Goal: Task Accomplishment & Management: Manage account settings

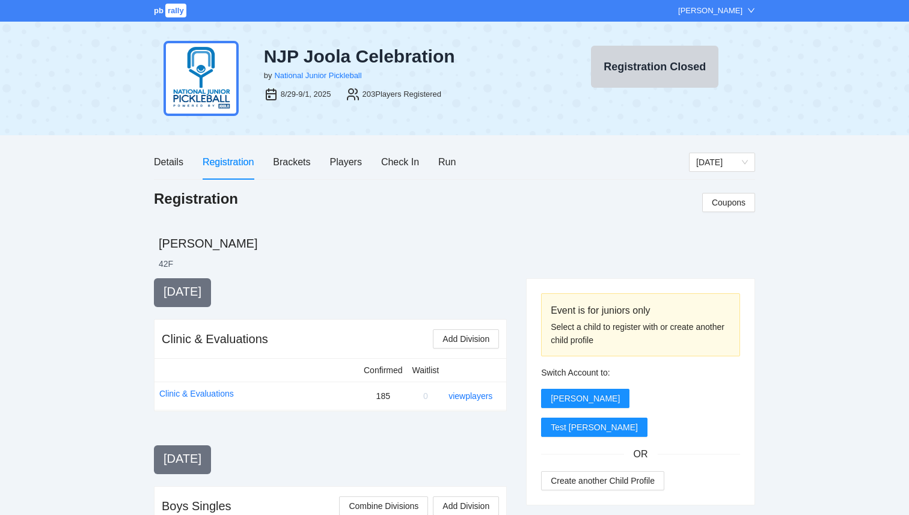
click at [718, 10] on div "[PERSON_NAME]" at bounding box center [710, 11] width 64 height 12
click at [541, 104] on div "8/29-9/1, 2025 203 Players Registered" at bounding box center [404, 93] width 281 height 23
click at [167, 163] on div "Details" at bounding box center [168, 161] width 29 height 15
click at [172, 15] on span "rally" at bounding box center [175, 11] width 21 height 14
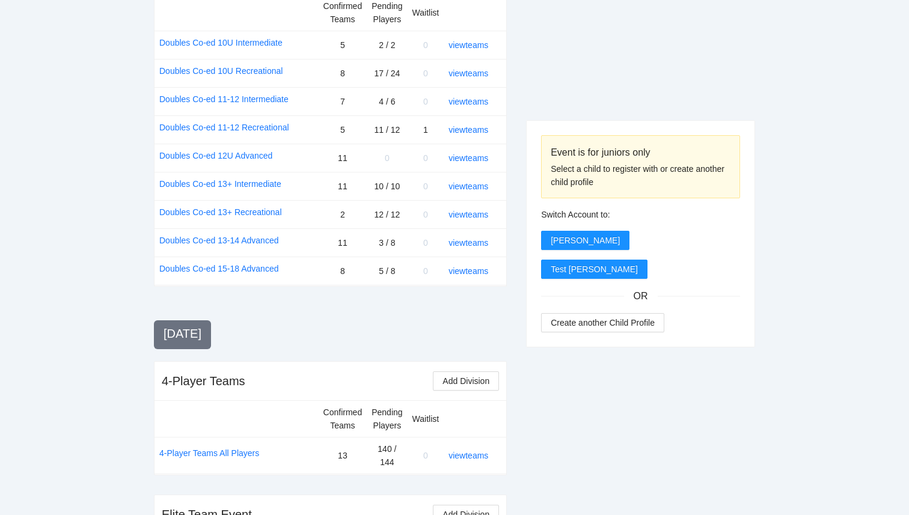
scroll to position [1439, 0]
click at [471, 451] on link "view teams" at bounding box center [468, 456] width 40 height 10
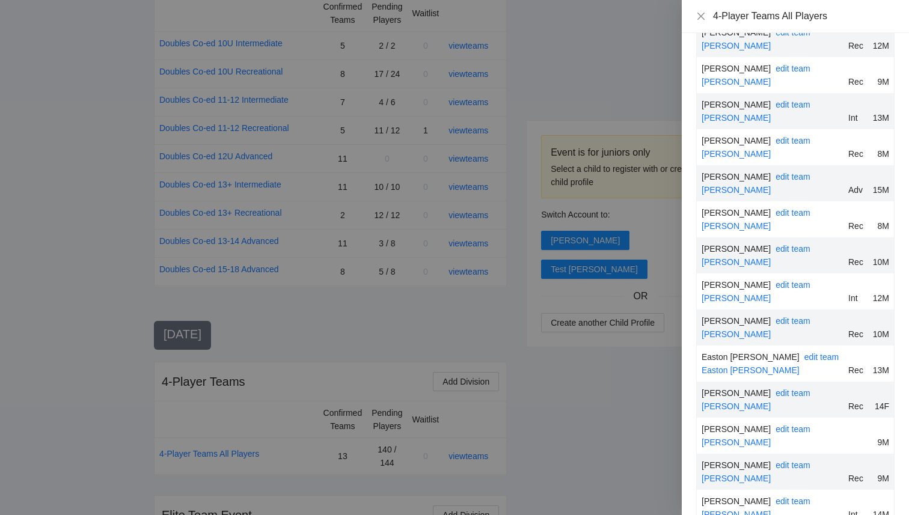
scroll to position [2363, 0]
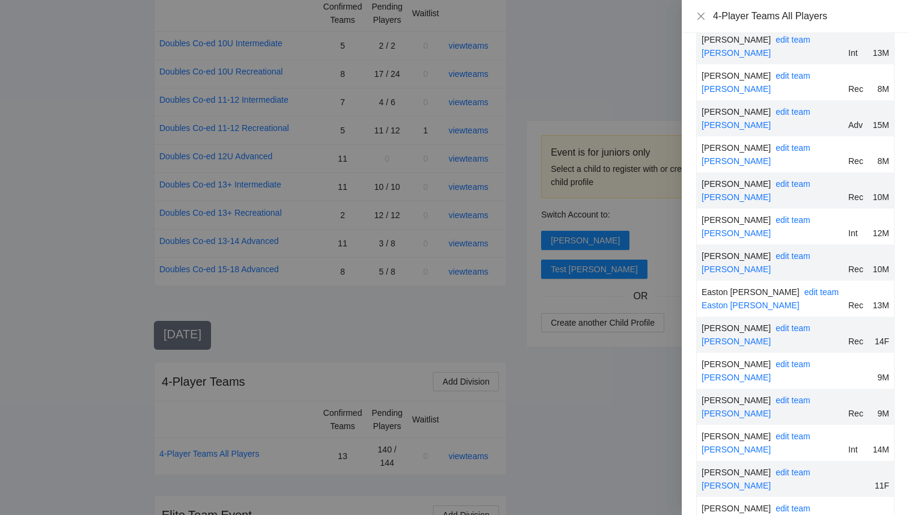
click at [633, 445] on div at bounding box center [454, 257] width 909 height 515
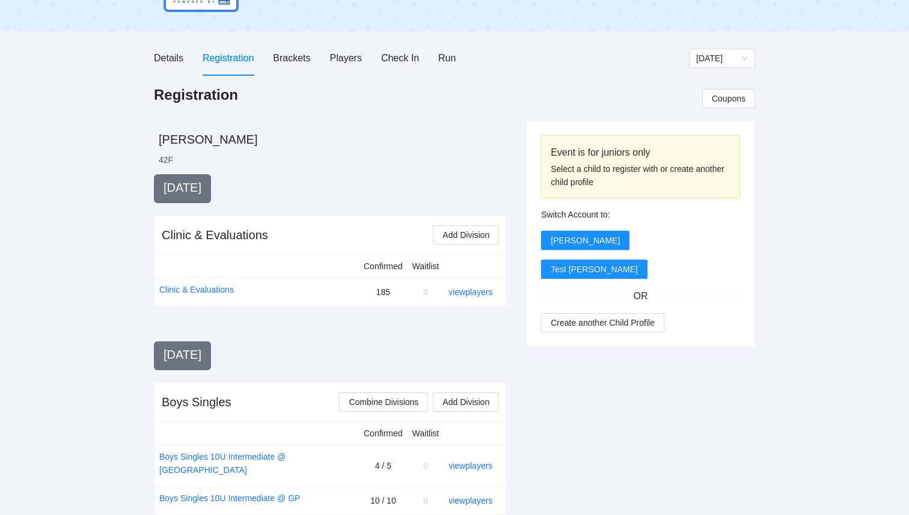
scroll to position [26, 0]
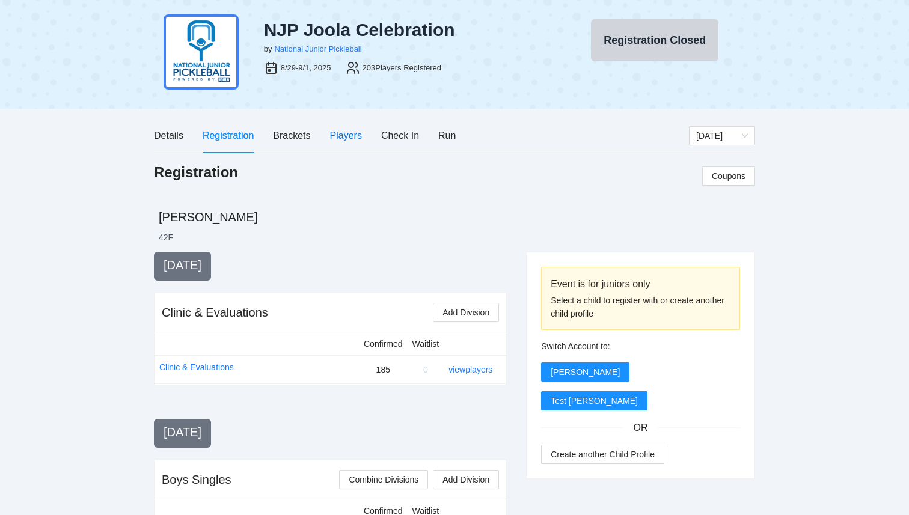
click at [346, 137] on div "Players" at bounding box center [346, 135] width 32 height 15
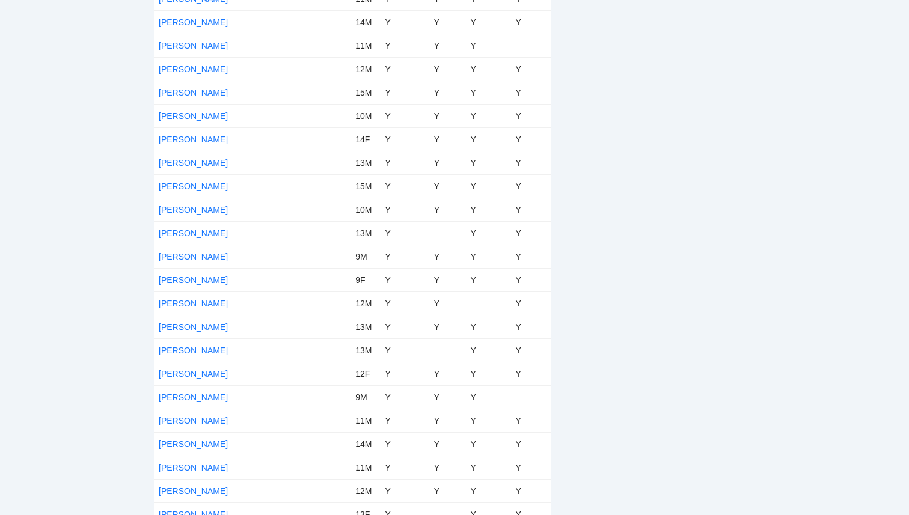
scroll to position [2824, 0]
click at [183, 144] on link "[PERSON_NAME]" at bounding box center [193, 141] width 69 height 10
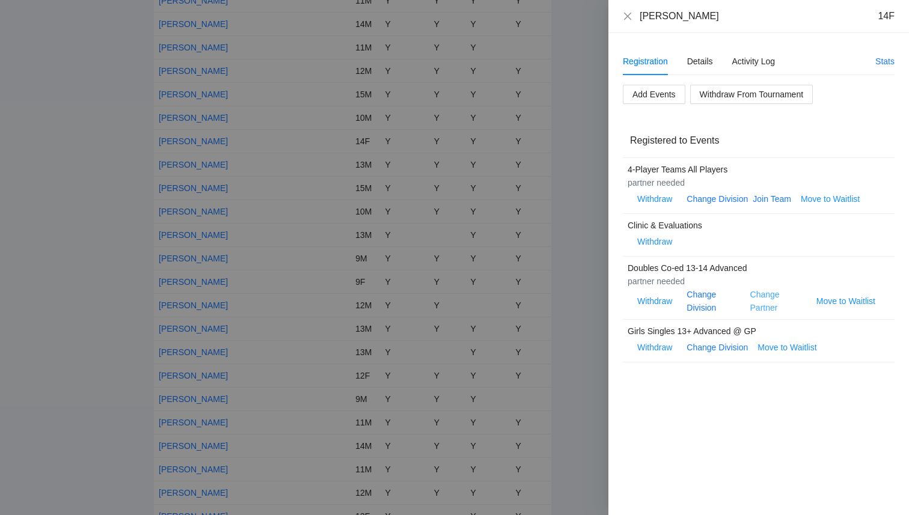
click at [763, 306] on link "Change Partner" at bounding box center [764, 301] width 29 height 23
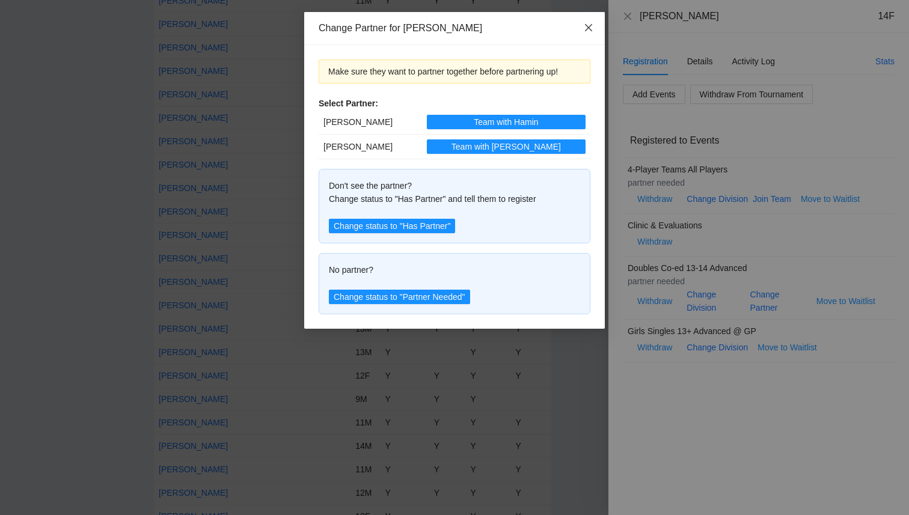
click at [586, 32] on icon "close" at bounding box center [589, 28] width 10 height 10
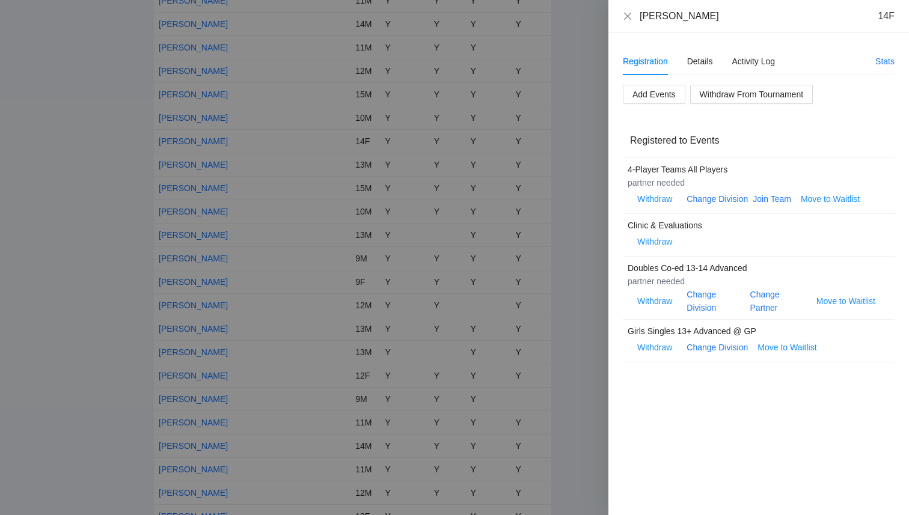
click at [106, 181] on div at bounding box center [454, 257] width 909 height 515
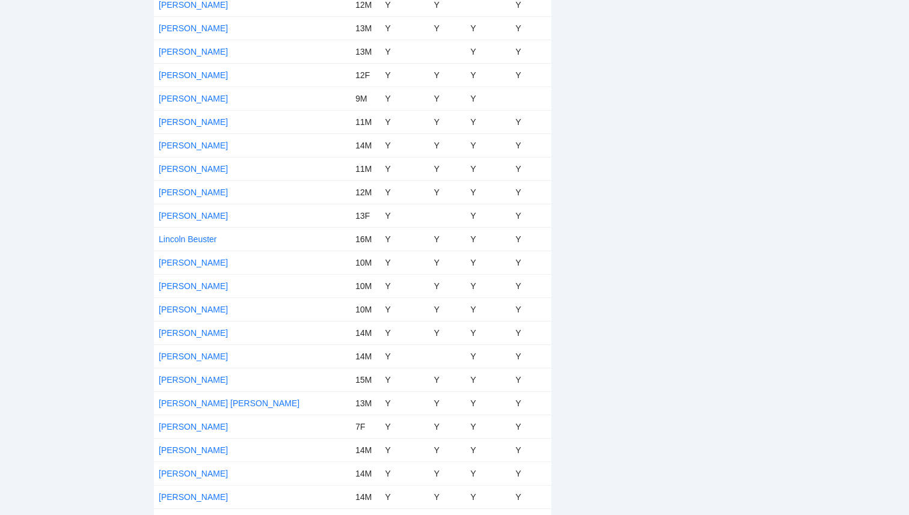
scroll to position [3130, 0]
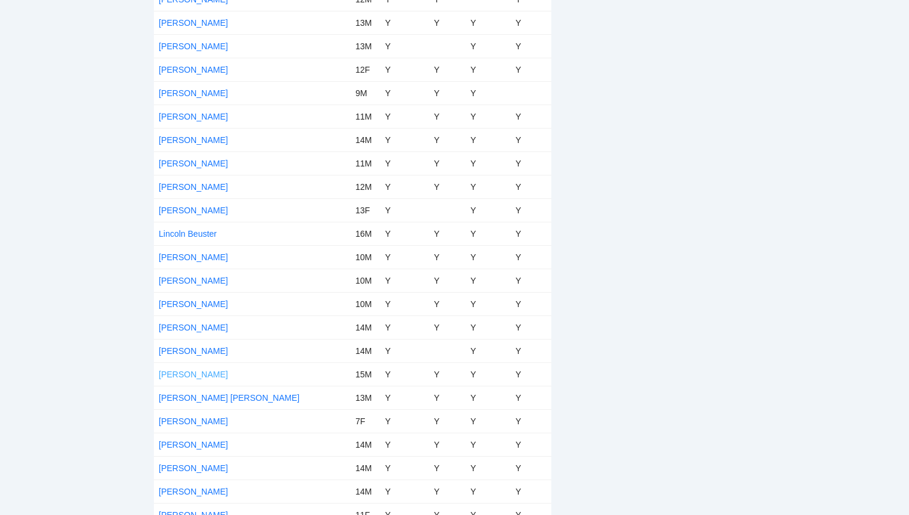
click at [179, 370] on link "Lucca Clark" at bounding box center [193, 375] width 69 height 10
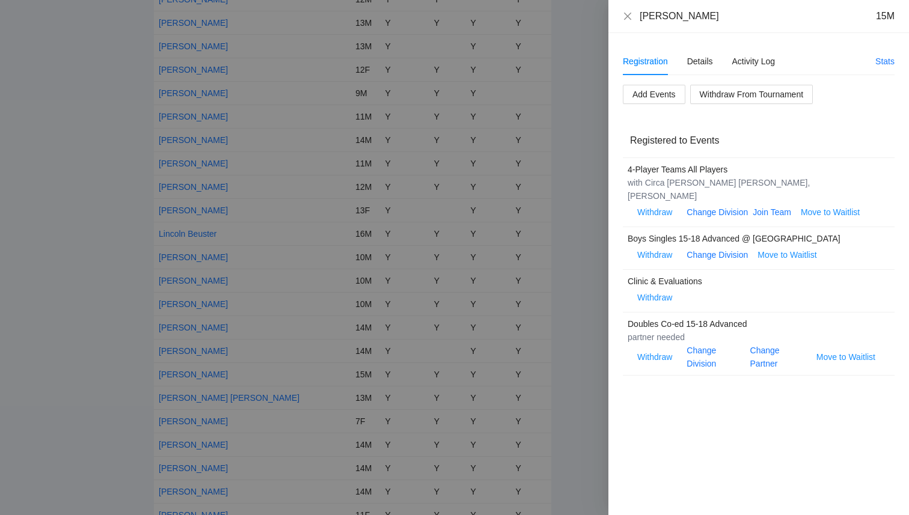
click at [588, 310] on div at bounding box center [454, 257] width 909 height 515
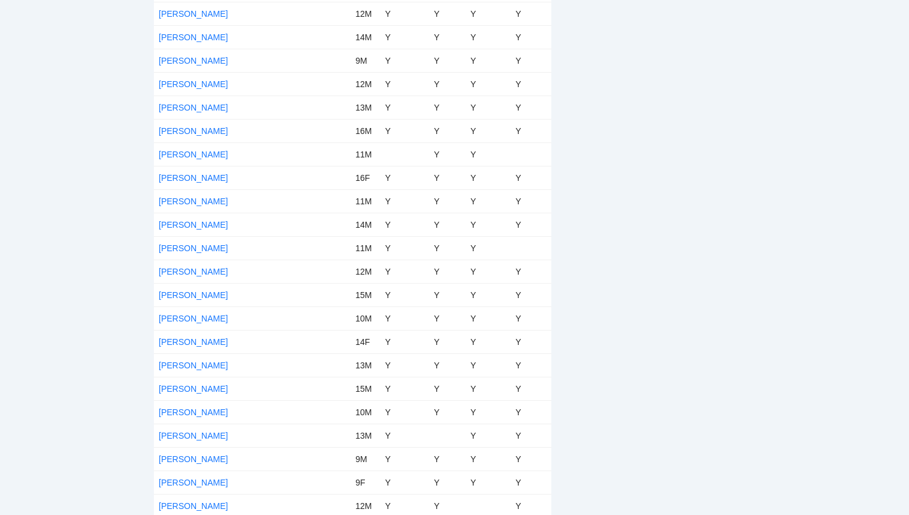
scroll to position [2628, 0]
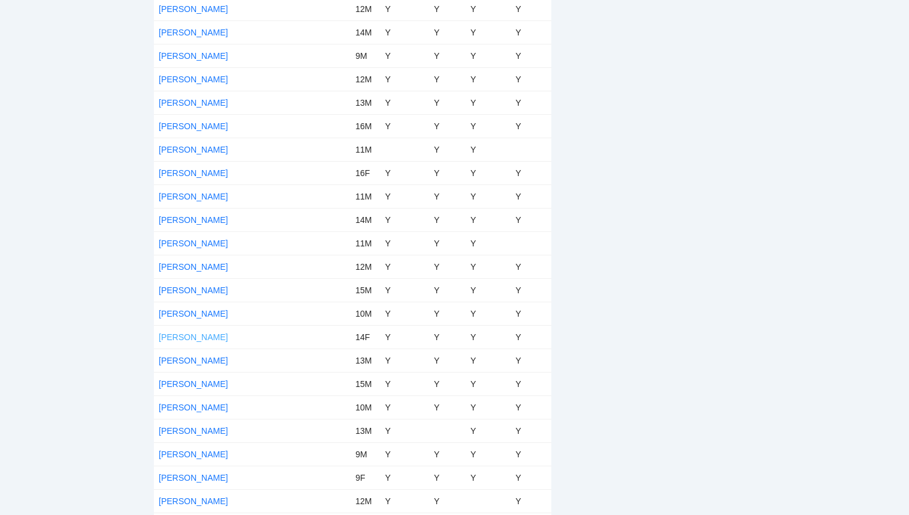
click at [187, 332] on link "[PERSON_NAME]" at bounding box center [193, 337] width 69 height 10
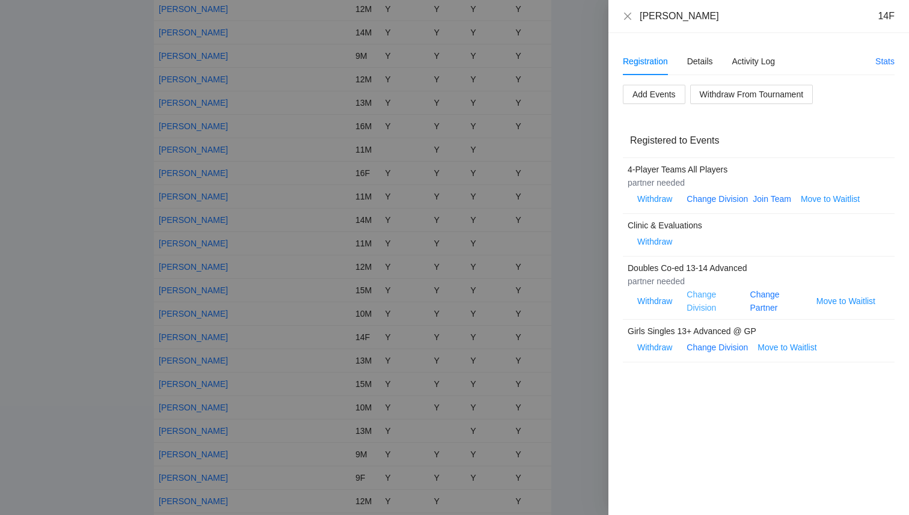
click at [701, 310] on link "Change Division" at bounding box center [700, 301] width 29 height 23
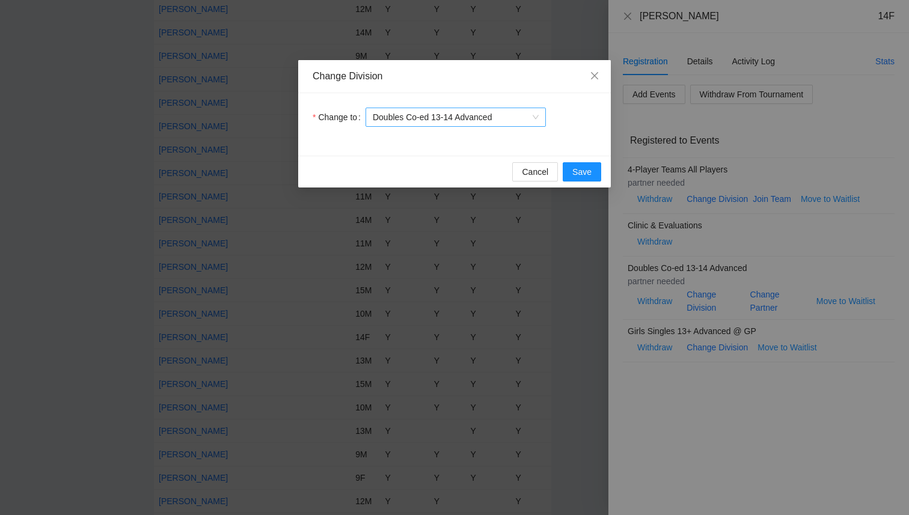
click at [468, 120] on span "Doubles Co-ed 13-14 Advanced" at bounding box center [456, 117] width 166 height 18
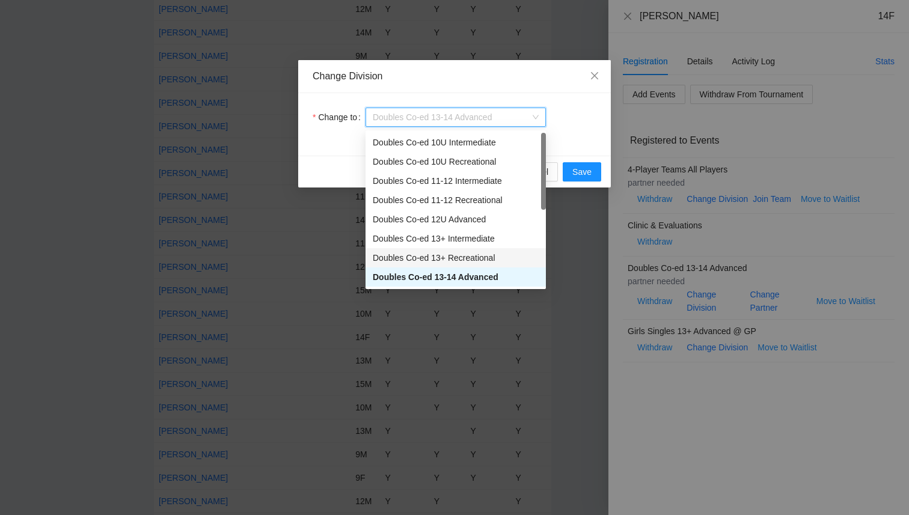
scroll to position [19, 0]
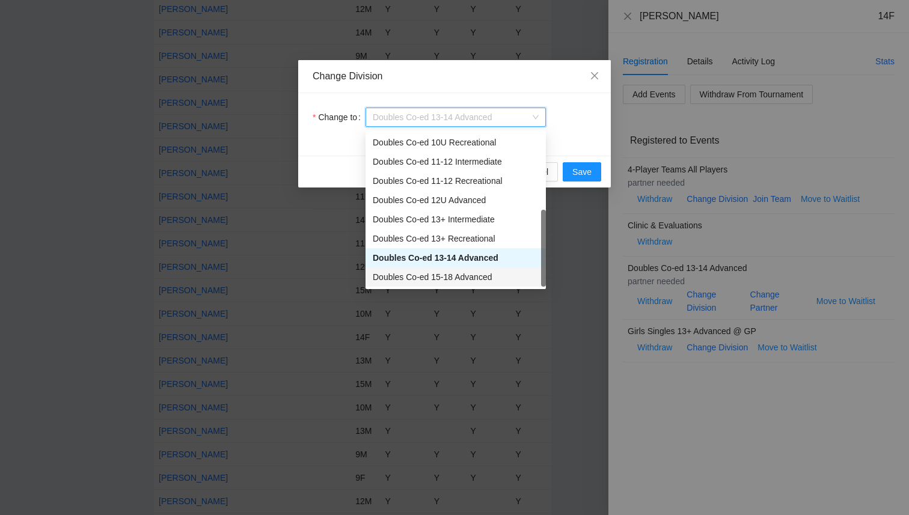
click at [470, 271] on div "Doubles Co-ed 15-18 Advanced" at bounding box center [456, 276] width 166 height 13
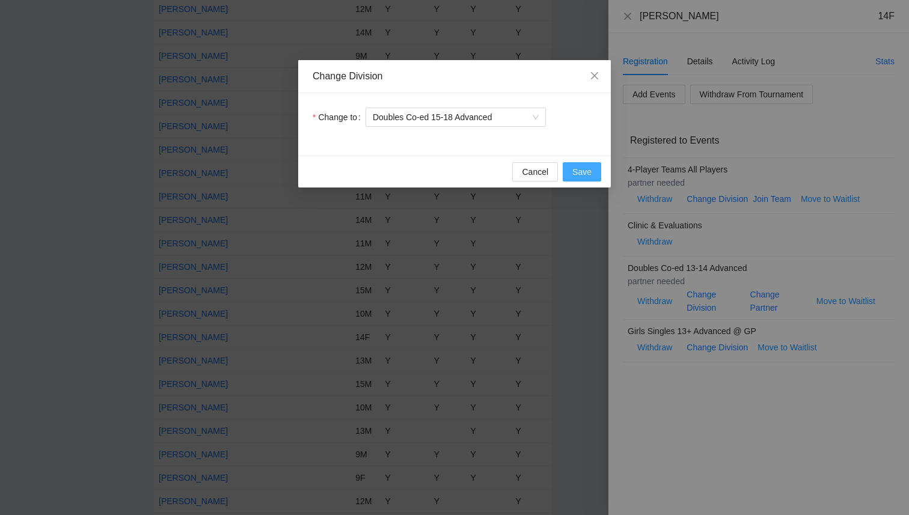
click at [581, 174] on span "Save" at bounding box center [581, 171] width 19 height 13
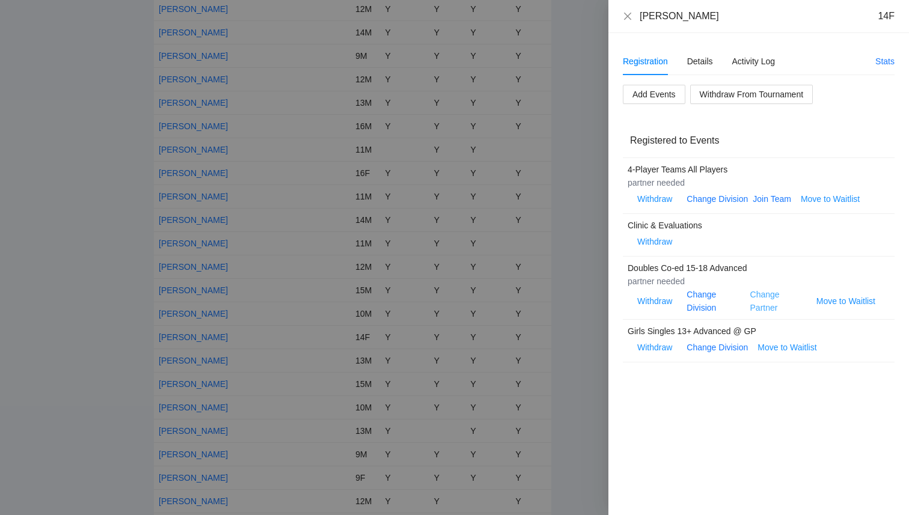
click at [764, 296] on link "Change Partner" at bounding box center [764, 301] width 29 height 23
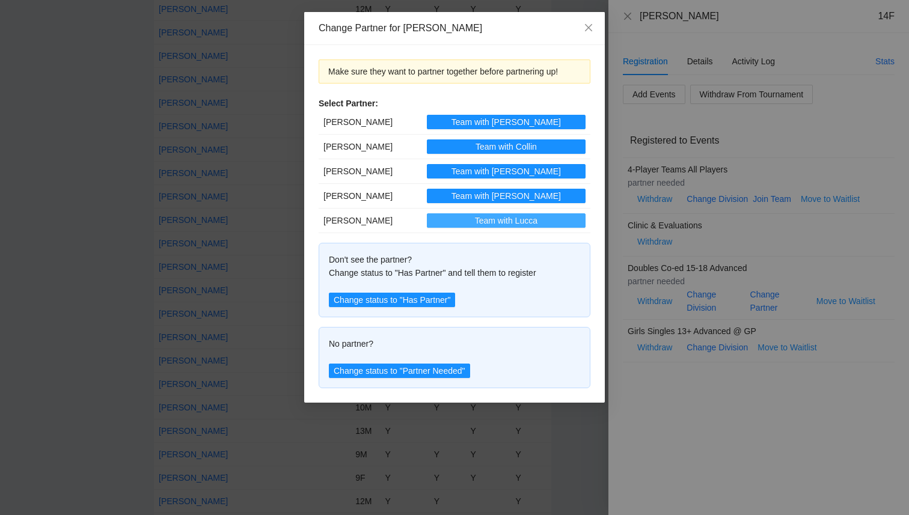
click at [518, 221] on span "Team with Lucca" at bounding box center [506, 220] width 62 height 13
click at [587, 28] on icon "close" at bounding box center [589, 28] width 10 height 10
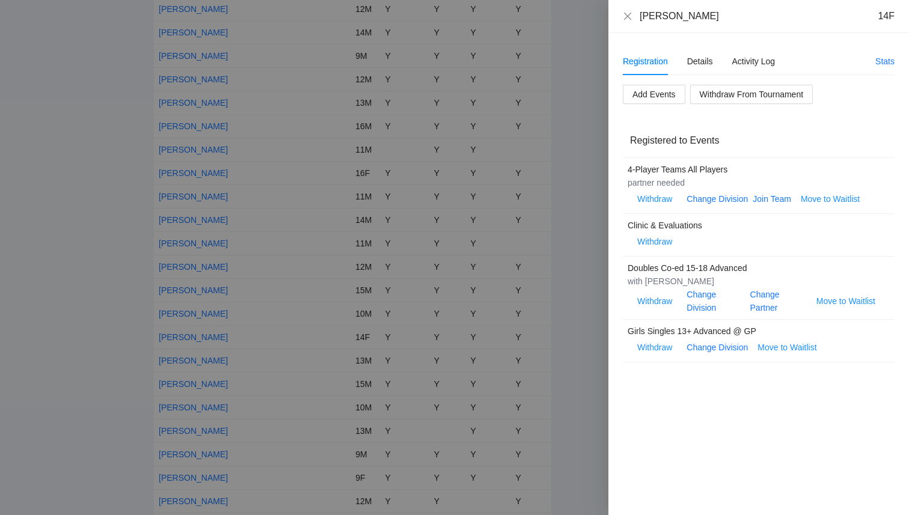
click at [672, 281] on div "with Lucca Clark" at bounding box center [753, 281] width 252 height 13
click at [626, 14] on icon "close" at bounding box center [627, 15] width 7 height 7
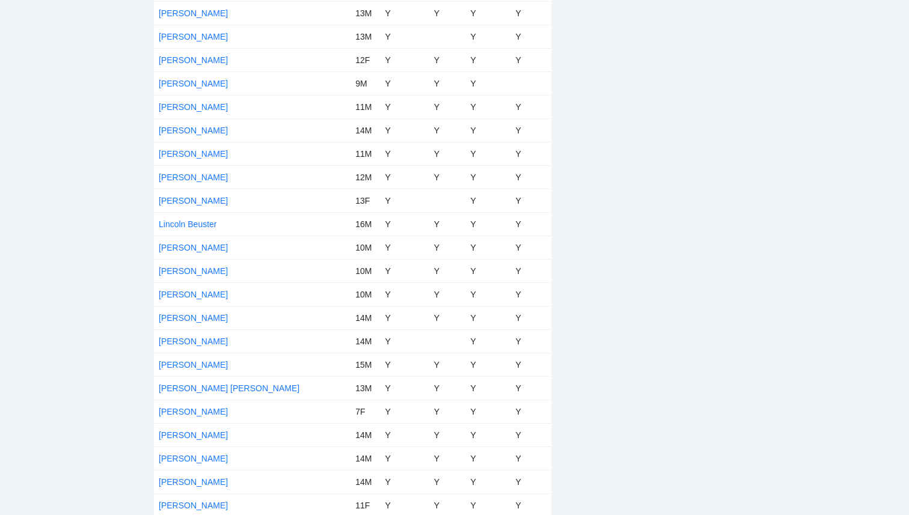
scroll to position [3145, 0]
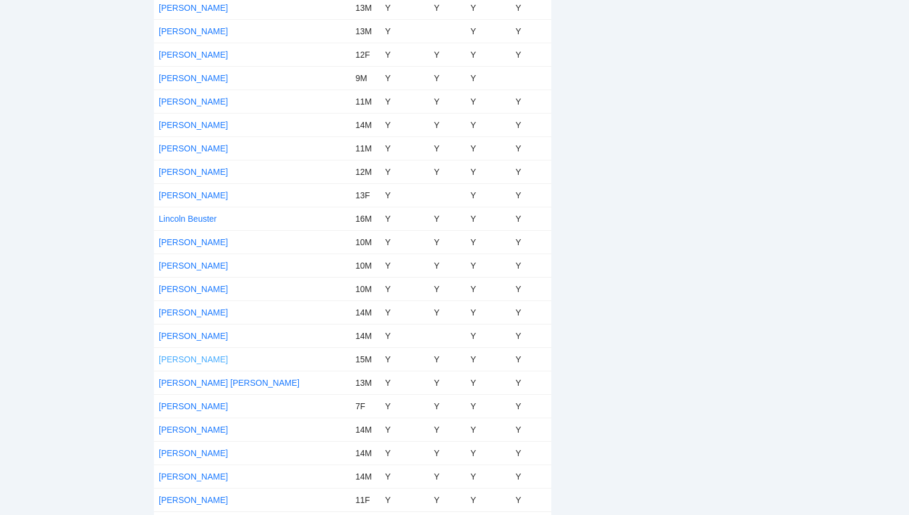
click at [194, 357] on link "Lucca Clark" at bounding box center [193, 360] width 69 height 10
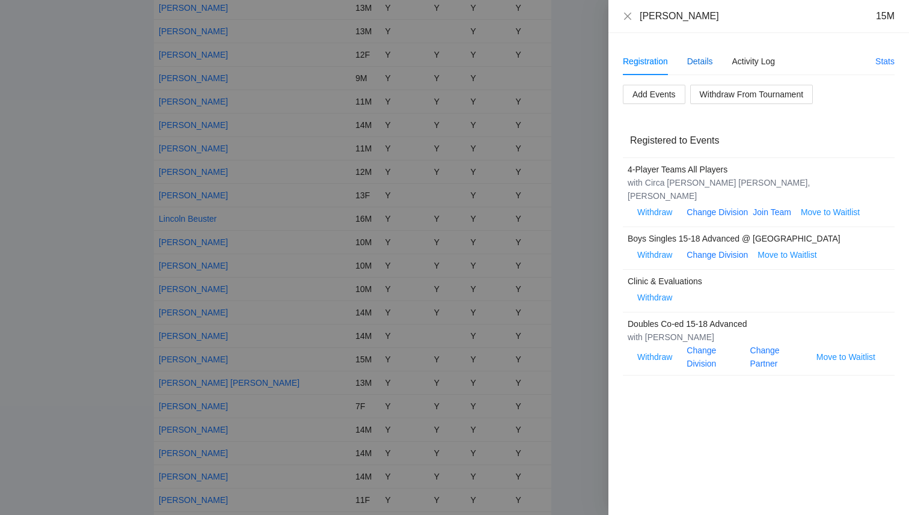
click at [704, 65] on div "Details" at bounding box center [700, 61] width 26 height 13
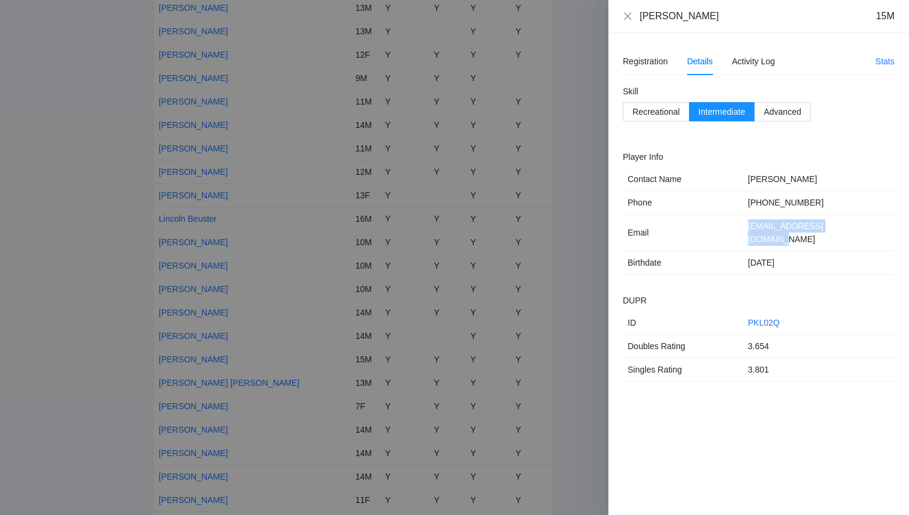
drag, startPoint x: 848, startPoint y: 227, endPoint x: 742, endPoint y: 221, distance: 105.9
click at [743, 221] on td "luccabarone11@gmail.com" at bounding box center [818, 233] width 151 height 37
copy td "luccabarone11@gmail.com"
click at [624, 13] on icon "close" at bounding box center [627, 15] width 7 height 7
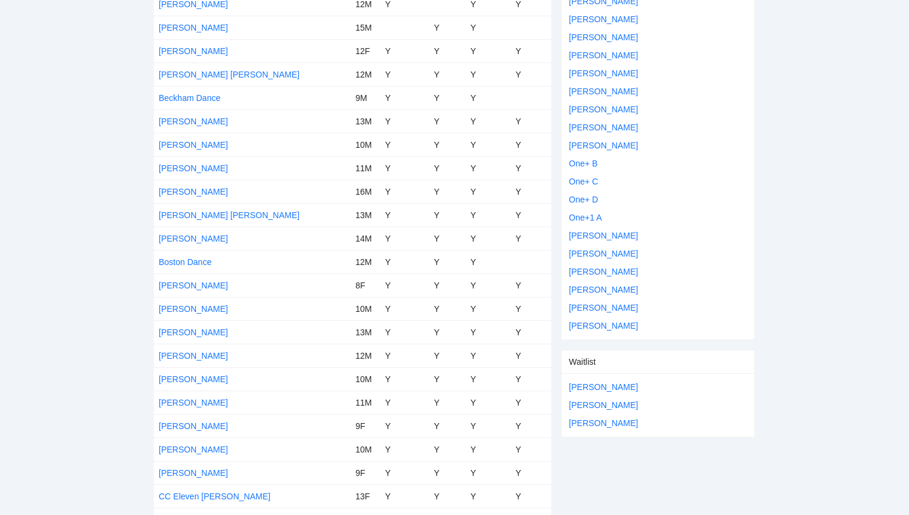
scroll to position [0, 0]
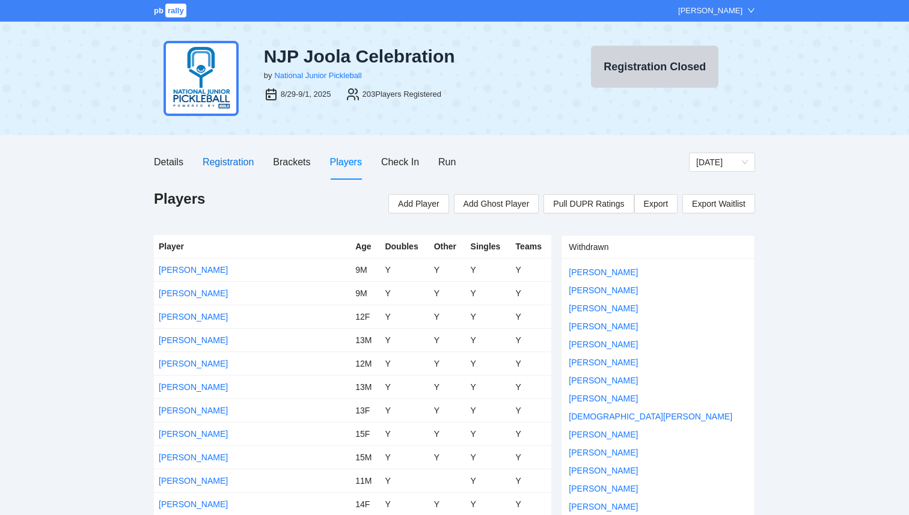
click at [230, 163] on div "Registration" at bounding box center [228, 161] width 51 height 15
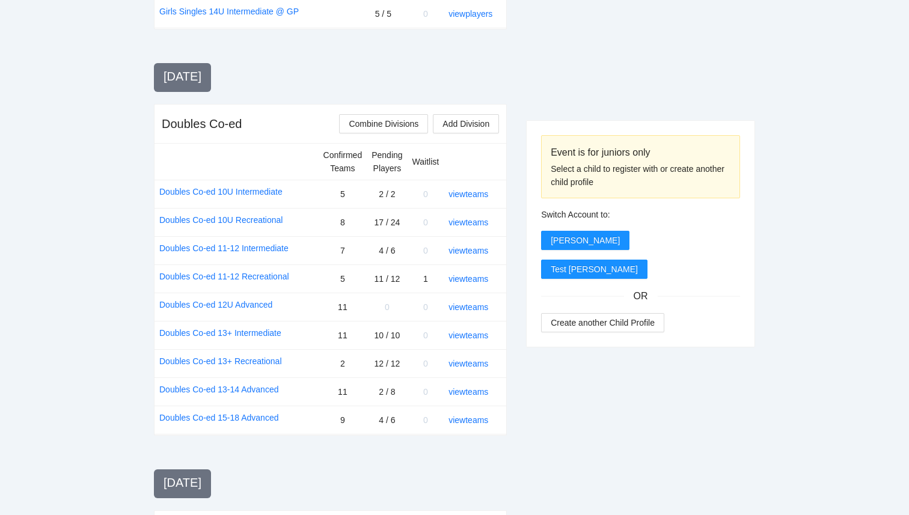
scroll to position [1303, 0]
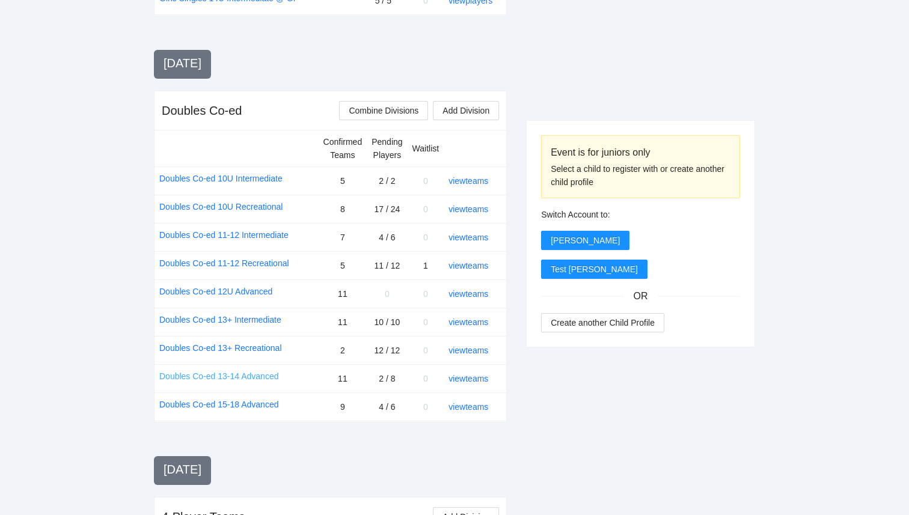
click at [273, 370] on link "Doubles Co-ed 13-14 Advanced" at bounding box center [218, 376] width 119 height 13
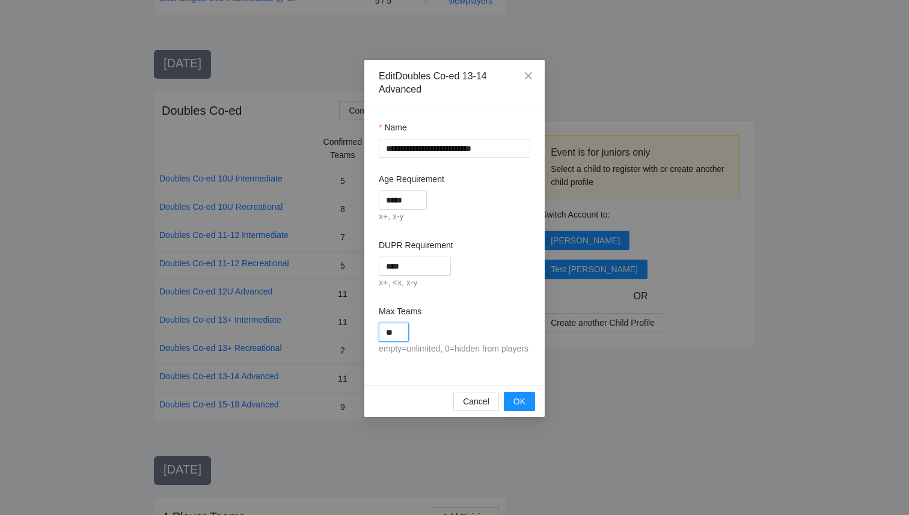
drag, startPoint x: 401, startPoint y: 334, endPoint x: 363, endPoint y: 335, distance: 37.9
click at [363, 335] on div "**********" at bounding box center [454, 257] width 909 height 515
type input "**"
click at [522, 408] on span "OK" at bounding box center [519, 401] width 12 height 13
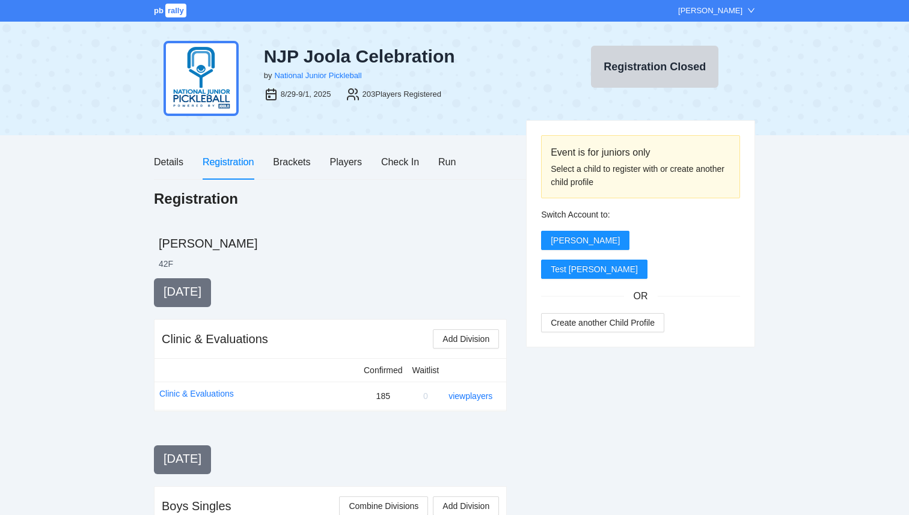
scroll to position [1303, 0]
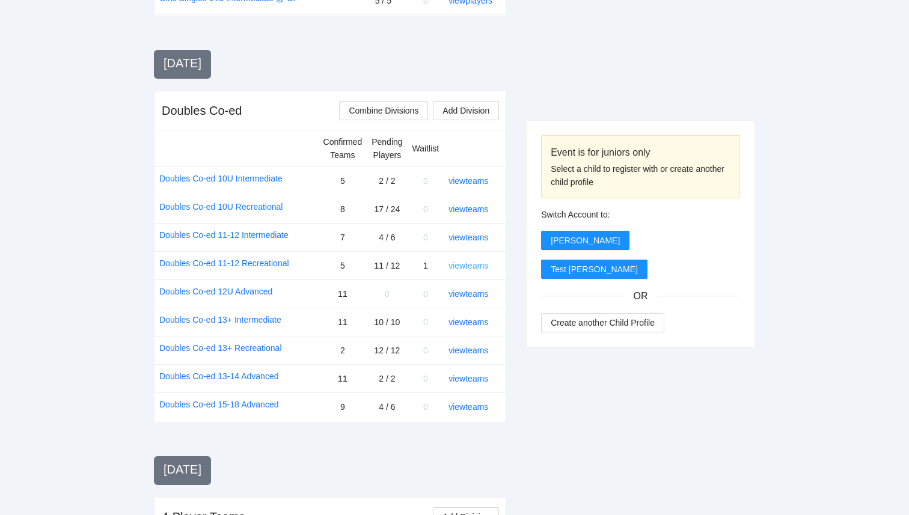
click at [479, 261] on link "view teams" at bounding box center [468, 266] width 40 height 10
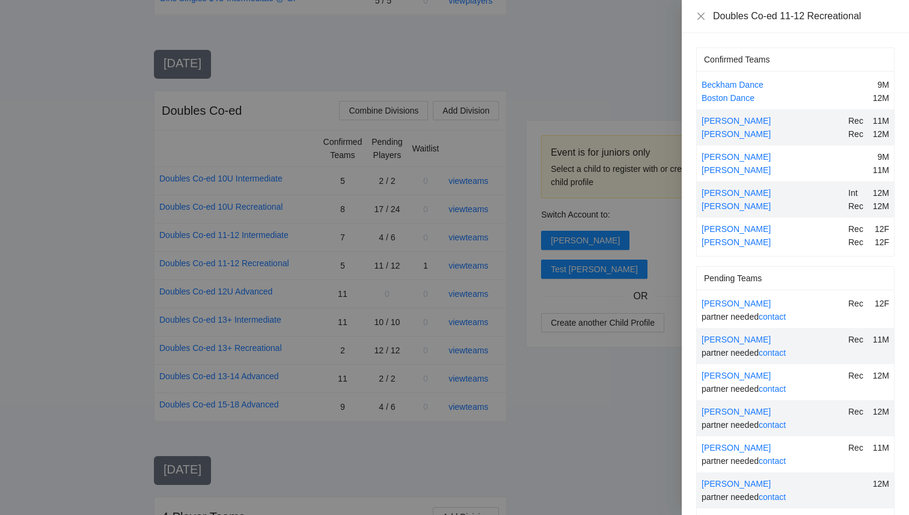
scroll to position [252, 0]
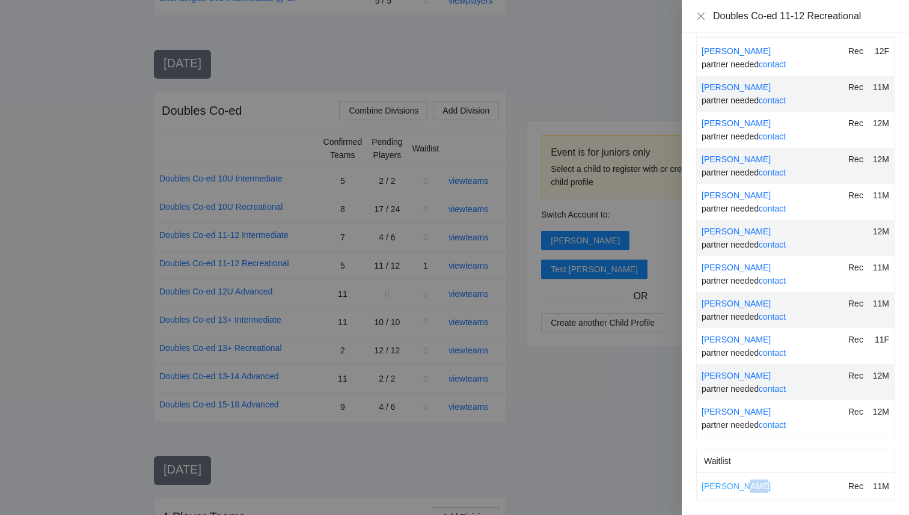
drag, startPoint x: 754, startPoint y: 488, endPoint x: 734, endPoint y: 486, distance: 19.3
click at [733, 486] on div "[PERSON_NAME]" at bounding box center [772, 486] width 142 height 13
click at [584, 67] on div at bounding box center [454, 257] width 909 height 515
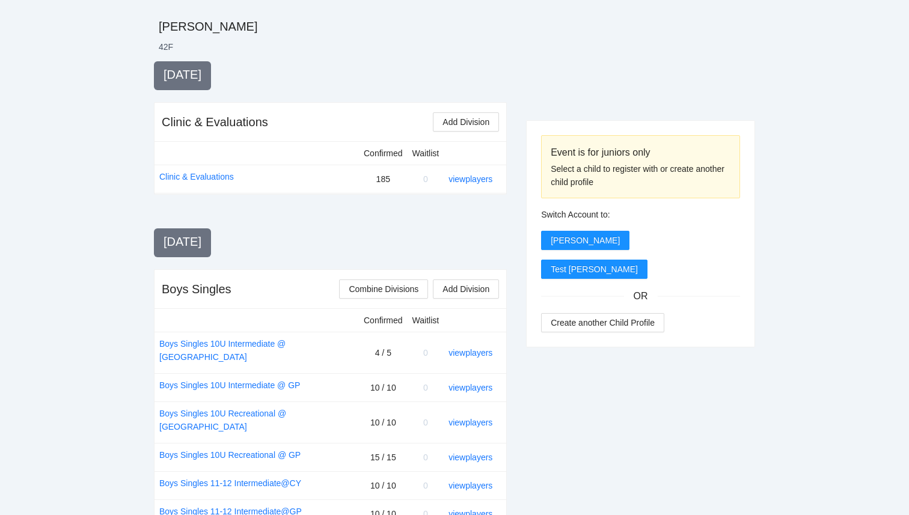
scroll to position [0, 0]
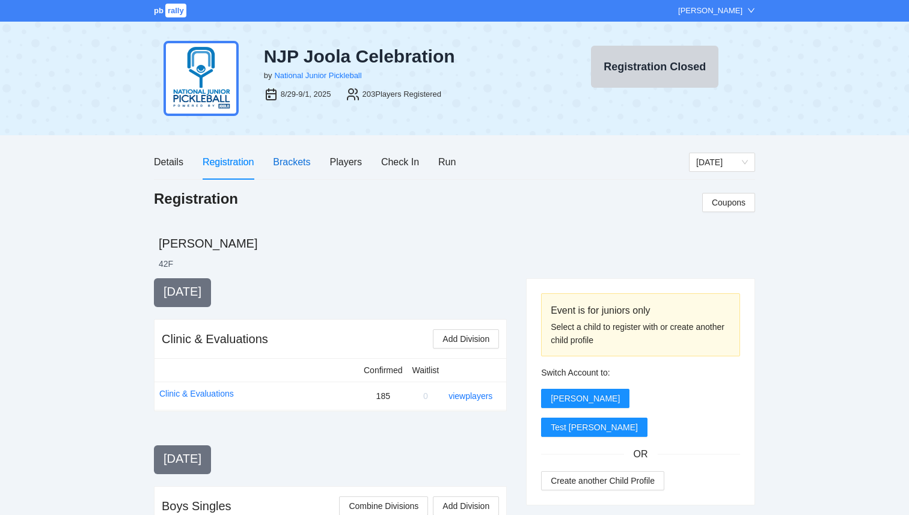
click at [299, 163] on div "Brackets" at bounding box center [291, 161] width 37 height 15
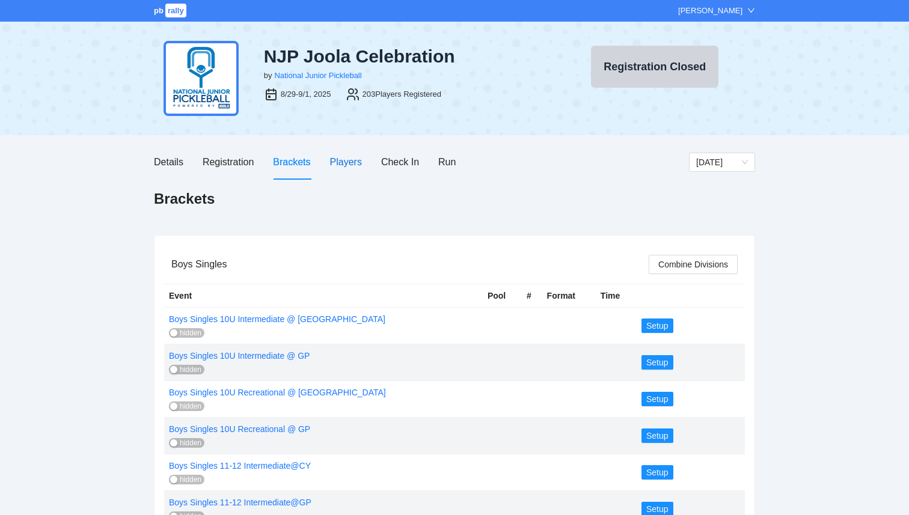
click at [355, 162] on div "Players" at bounding box center [346, 161] width 32 height 15
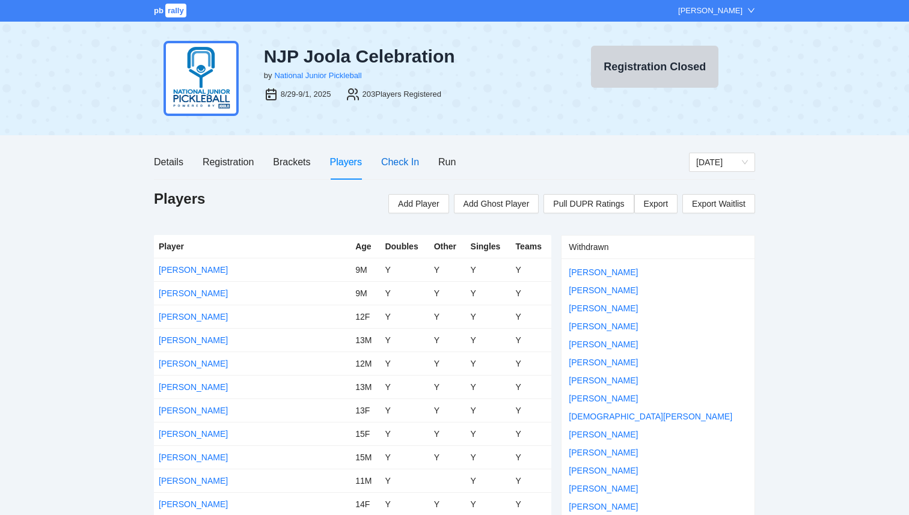
click at [399, 165] on div "Check In" at bounding box center [400, 161] width 38 height 15
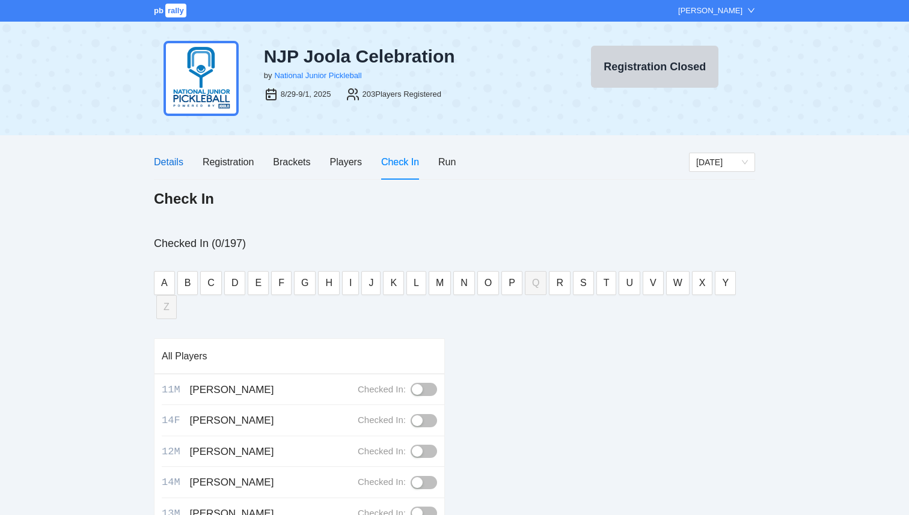
click at [172, 162] on div "Details" at bounding box center [168, 161] width 29 height 15
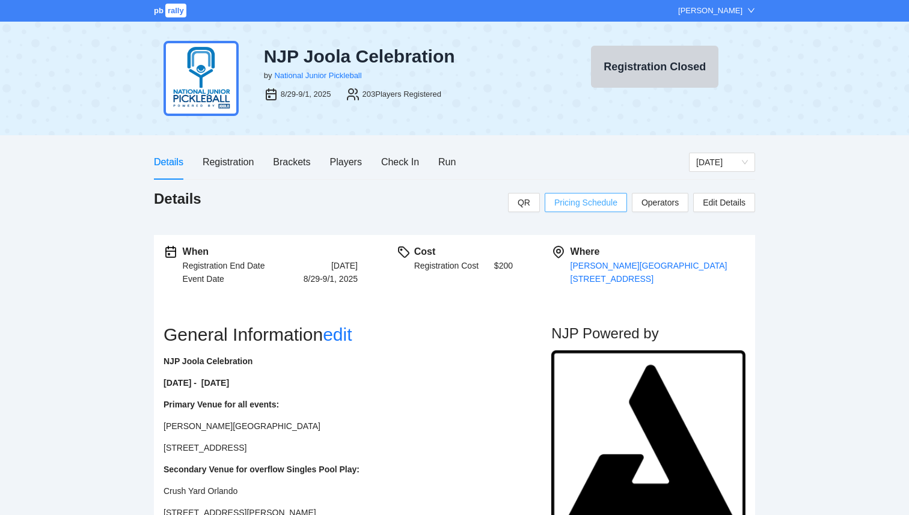
click at [576, 199] on span "Pricing Schedule" at bounding box center [585, 202] width 63 height 13
type input "*****"
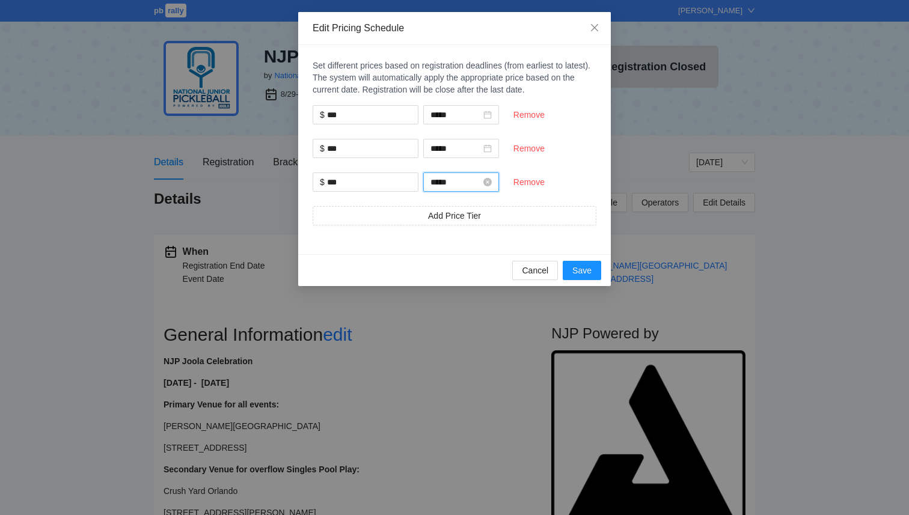
click at [473, 180] on input "*****" at bounding box center [455, 181] width 50 height 13
click at [397, 245] on div "Set different prices based on registration deadlines (from earliest to latest).…" at bounding box center [454, 149] width 312 height 209
click at [481, 178] on input "*****" at bounding box center [455, 181] width 50 height 13
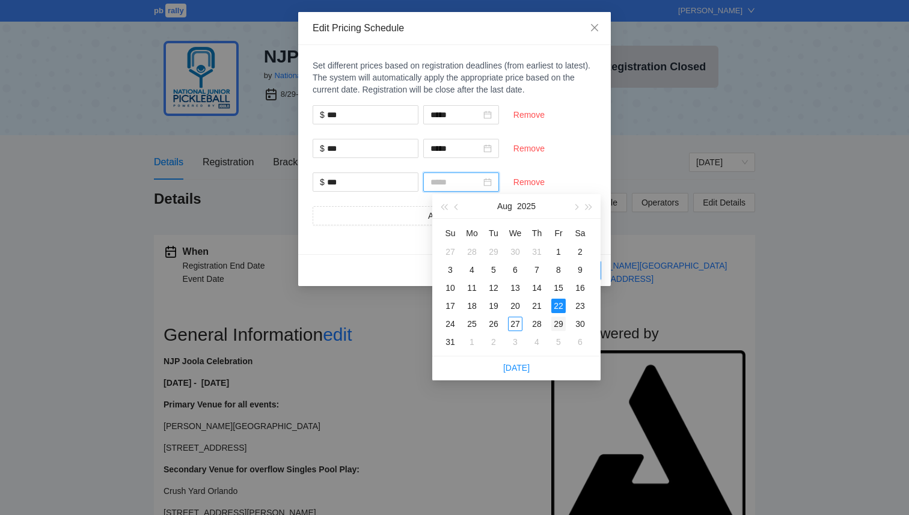
type input "*****"
click at [558, 322] on div "29" at bounding box center [558, 324] width 14 height 14
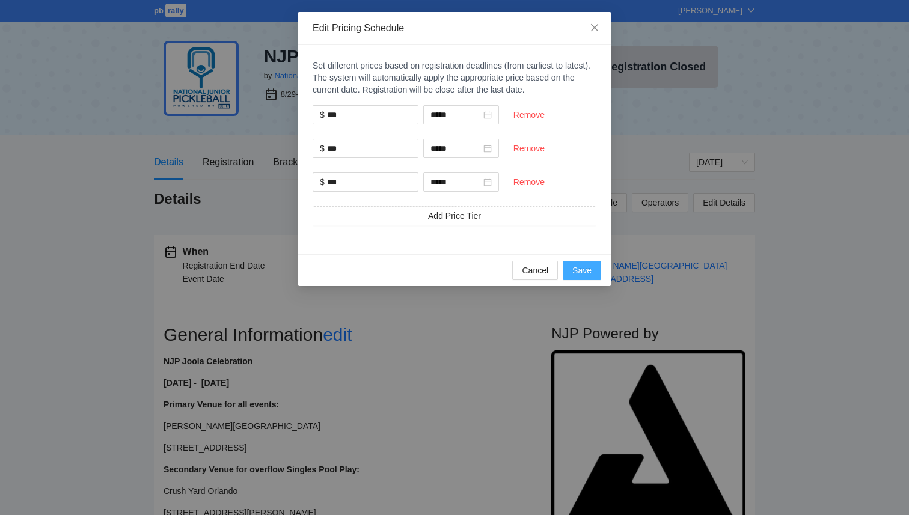
click at [584, 275] on span "Save" at bounding box center [581, 270] width 19 height 13
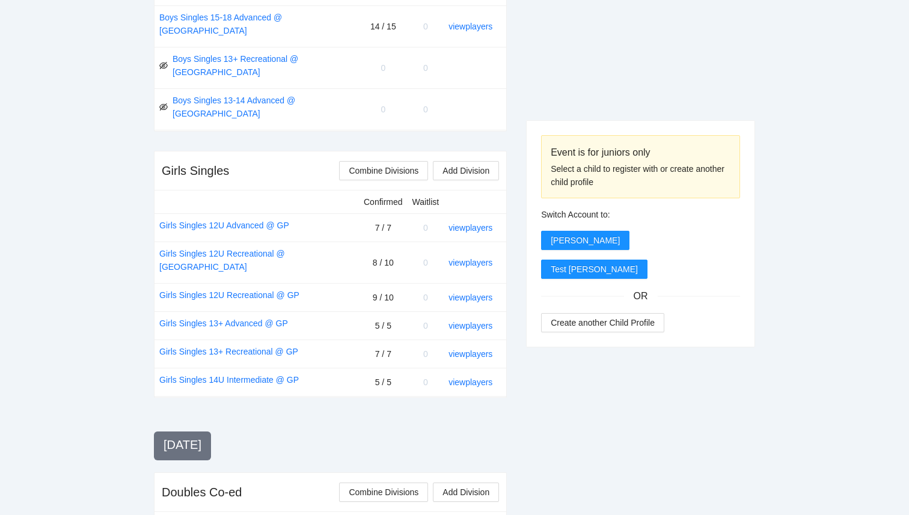
scroll to position [923, 0]
click at [474, 348] on link "view players" at bounding box center [470, 353] width 44 height 10
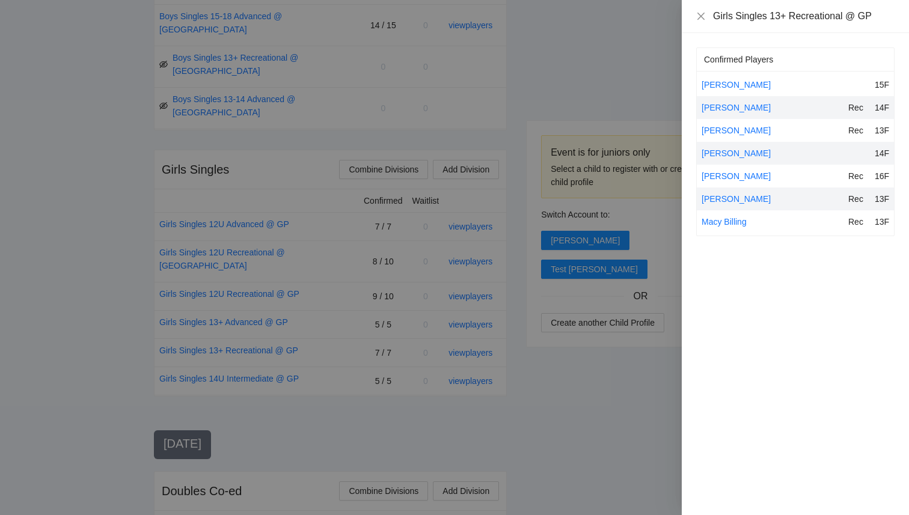
click at [472, 279] on div at bounding box center [454, 257] width 909 height 515
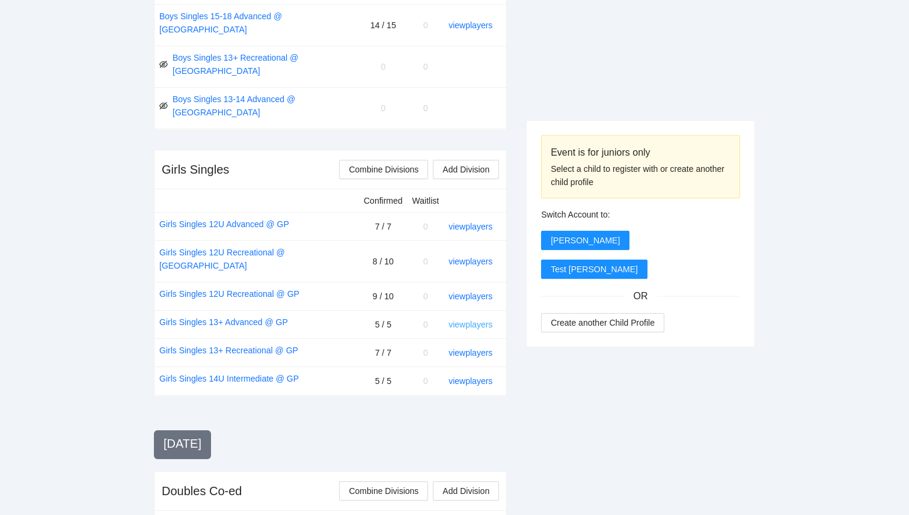
click at [475, 320] on link "view players" at bounding box center [470, 325] width 44 height 10
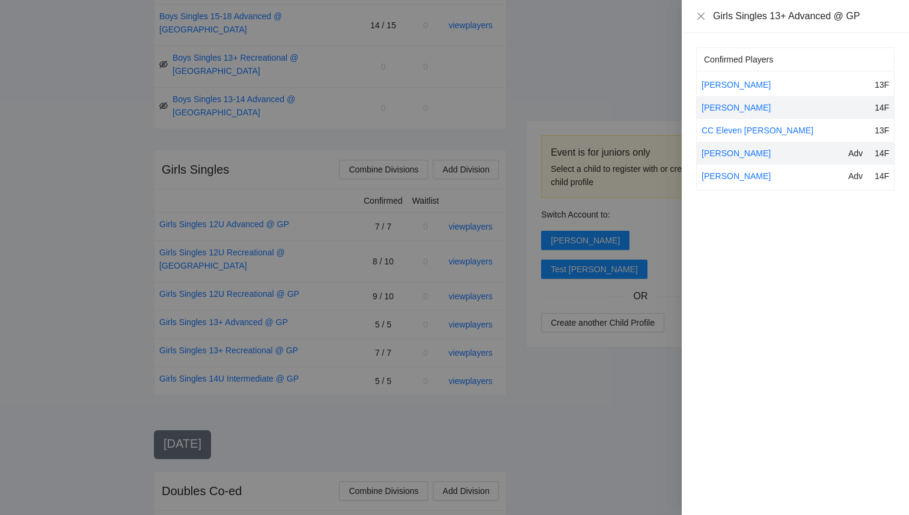
click at [512, 325] on div at bounding box center [454, 257] width 909 height 515
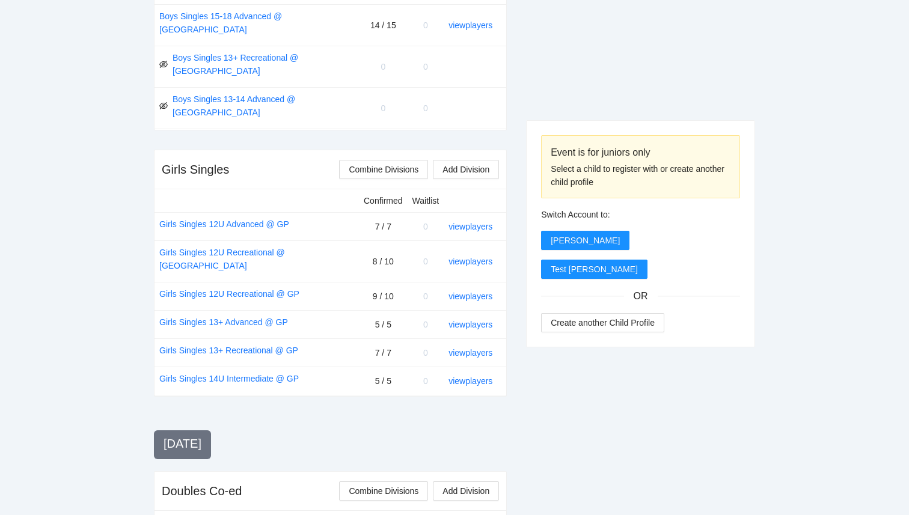
scroll to position [924, 0]
